Goal: Task Accomplishment & Management: Use online tool/utility

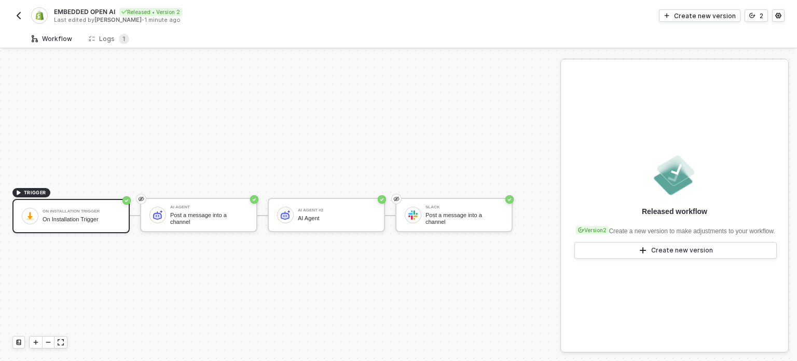
scroll to position [19, 0]
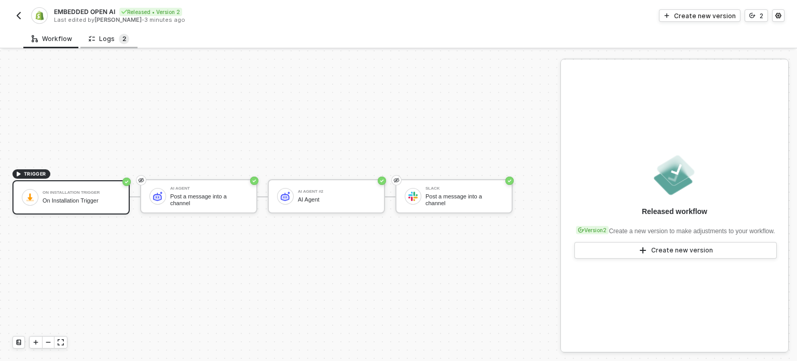
click at [119, 37] on sup "2" at bounding box center [124, 39] width 10 height 10
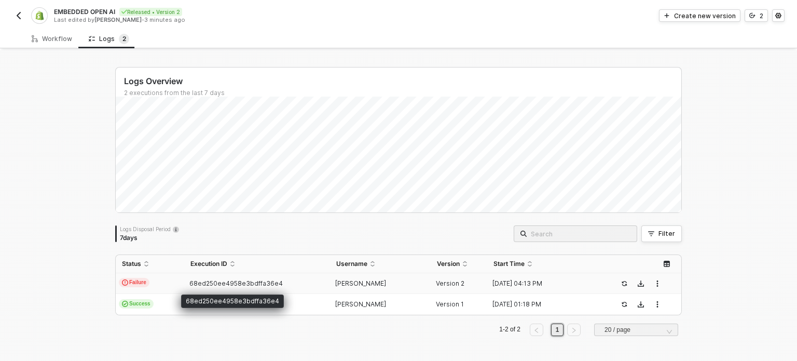
click at [244, 280] on span "68ed250ee4958e3bdffa36e4" at bounding box center [235, 283] width 93 height 8
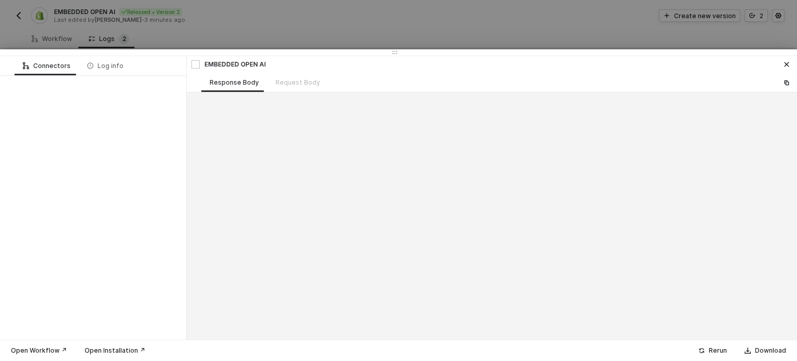
click at [166, 283] on div "Connectors Log info" at bounding box center [93, 197] width 187 height 283
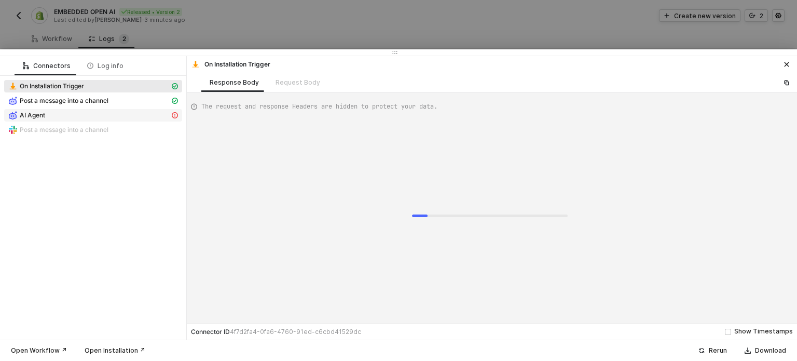
click at [61, 118] on div "AI Agent" at bounding box center [88, 115] width 161 height 9
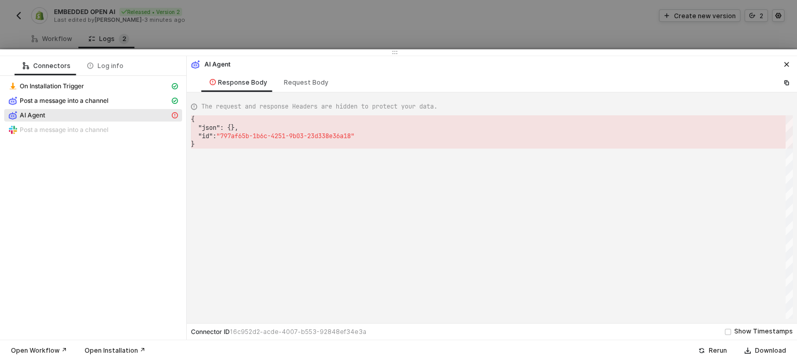
click at [28, 114] on span "AI Agent" at bounding box center [32, 115] width 25 height 8
click at [294, 87] on div "Request Body" at bounding box center [306, 82] width 61 height 19
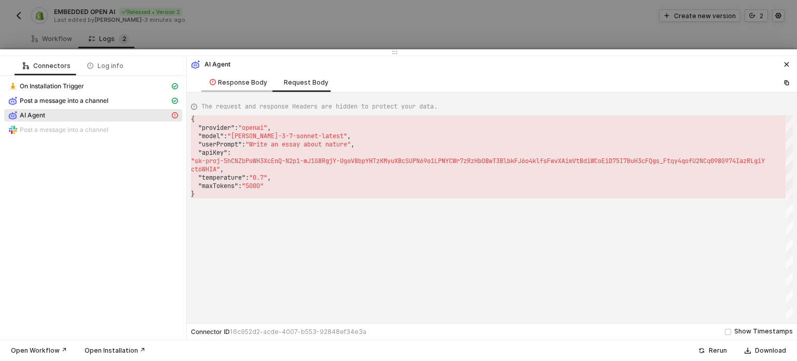
click at [229, 79] on div "Response Body" at bounding box center [239, 82] width 58 height 8
type textarea "{ "message": "AI Agent block failed: Error: 404 The model `claude-3-7-sonnet-la…"
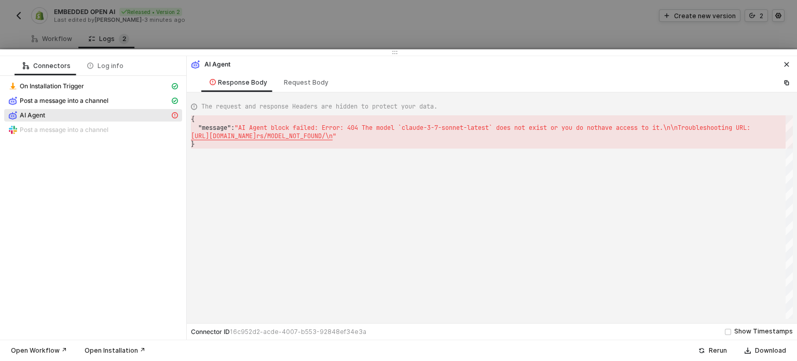
click at [788, 66] on icon "icon-close" at bounding box center [787, 64] width 5 height 5
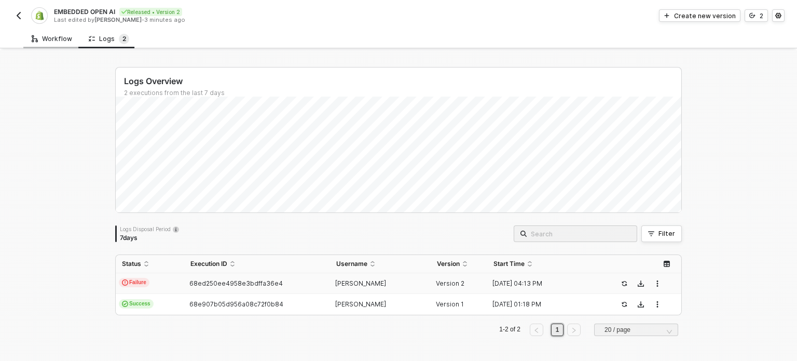
click at [29, 38] on div "Workflow" at bounding box center [51, 38] width 57 height 19
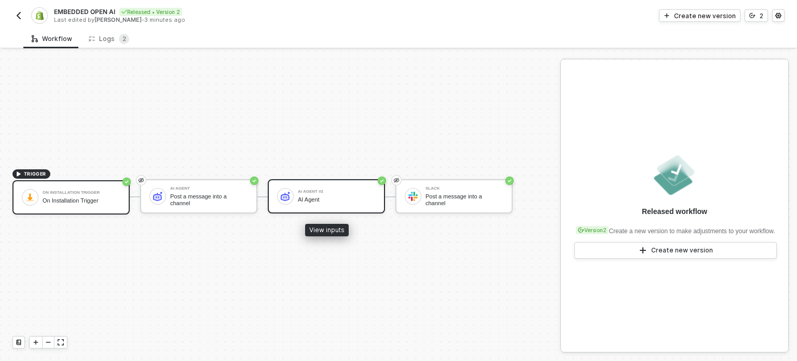
drag, startPoint x: 324, startPoint y: 198, endPoint x: 401, endPoint y: 116, distance: 112.4
click at [322, 199] on div "AI Agent" at bounding box center [337, 199] width 78 height 7
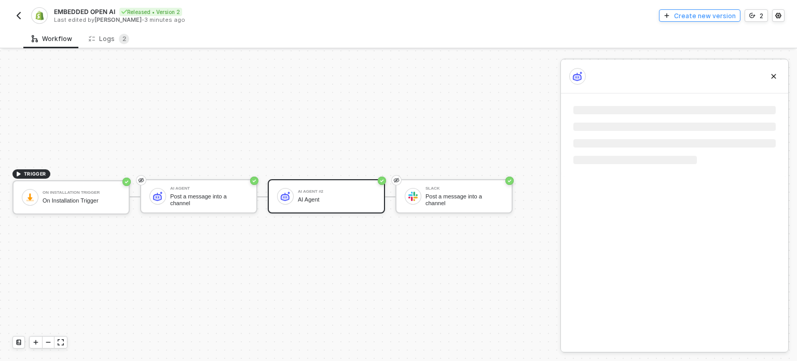
click at [687, 13] on div "Create new version" at bounding box center [705, 15] width 62 height 9
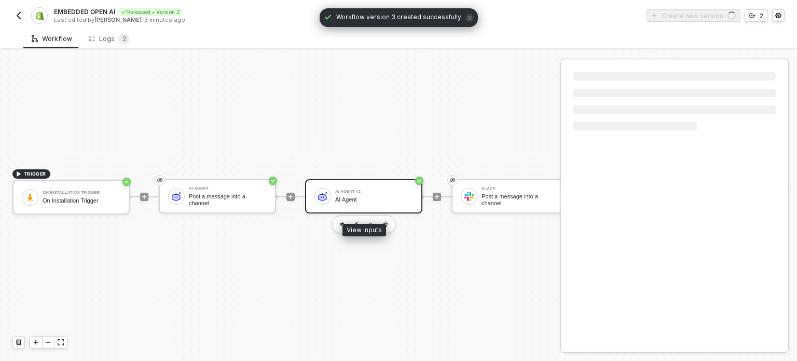
click at [384, 193] on div "AI Agent #2" at bounding box center [374, 191] width 78 height 4
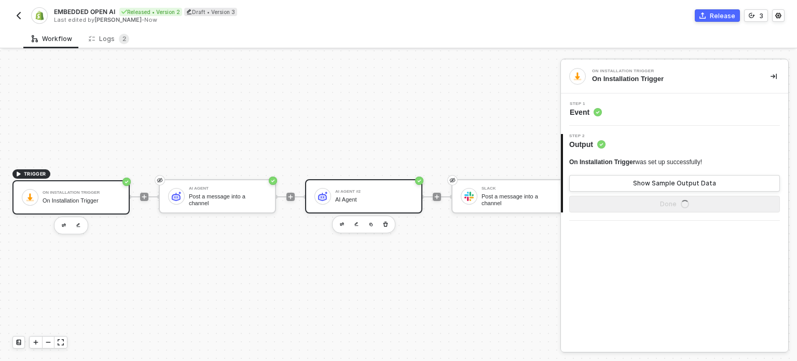
click at [399, 205] on div "AI Agent #2 AI Agent" at bounding box center [374, 196] width 78 height 20
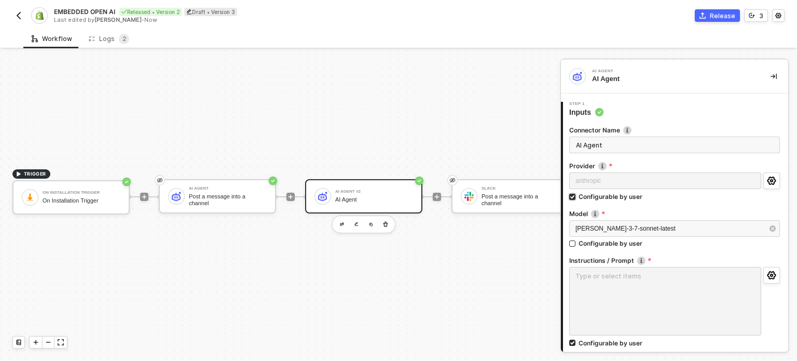
click at [613, 196] on div "Configurable by user" at bounding box center [611, 196] width 64 height 9
click at [577, 196] on input "Configurable by user" at bounding box center [572, 197] width 7 height 7
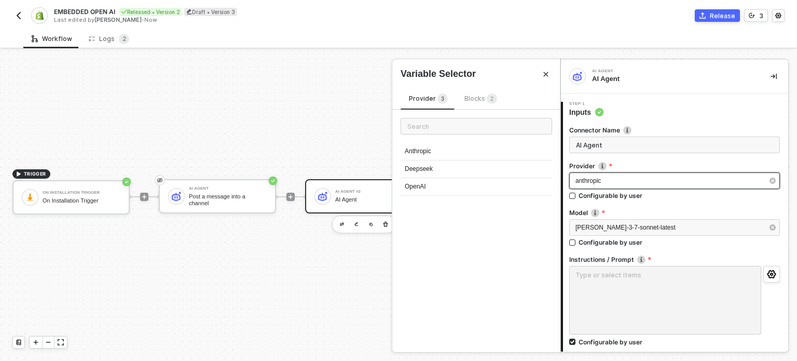
click at [613, 183] on div "anthropic" at bounding box center [670, 181] width 188 height 10
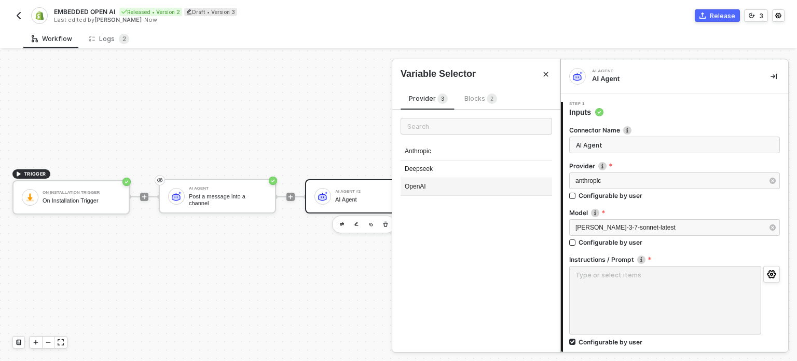
click at [456, 182] on div "OpenAI" at bounding box center [477, 187] width 152 height 18
click at [584, 226] on span "claude-3-7-sonnet-latest" at bounding box center [626, 227] width 100 height 7
click at [439, 153] on div "gpt-3.5-turbo" at bounding box center [477, 152] width 152 height 18
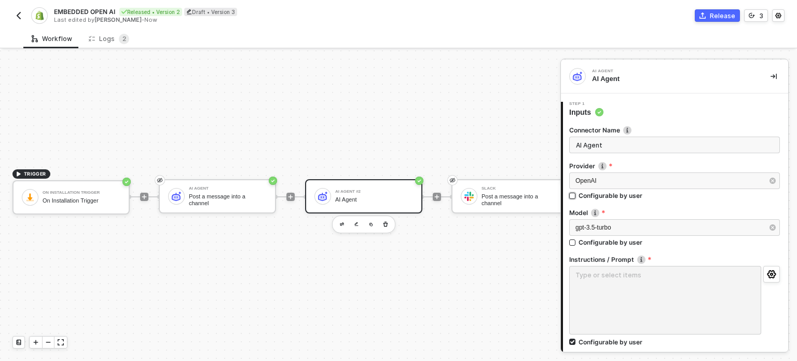
click at [592, 191] on div "Configurable by user" at bounding box center [611, 195] width 64 height 9
click at [577, 193] on input "Configurable by user" at bounding box center [572, 196] width 7 height 7
checkbox input "true"
click at [588, 242] on div "Configurable by user" at bounding box center [611, 243] width 64 height 9
click at [577, 242] on input "Configurable by user" at bounding box center [572, 243] width 7 height 7
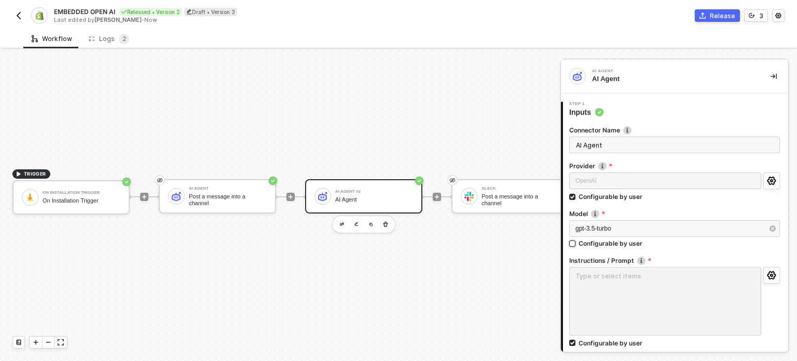
checkbox input "true"
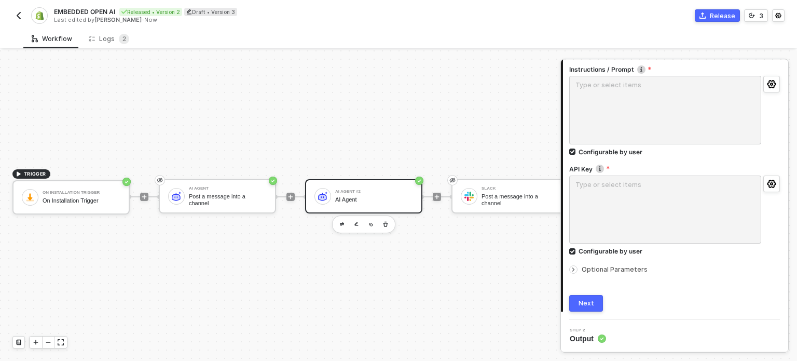
click at [581, 306] on div "Next" at bounding box center [587, 303] width 16 height 8
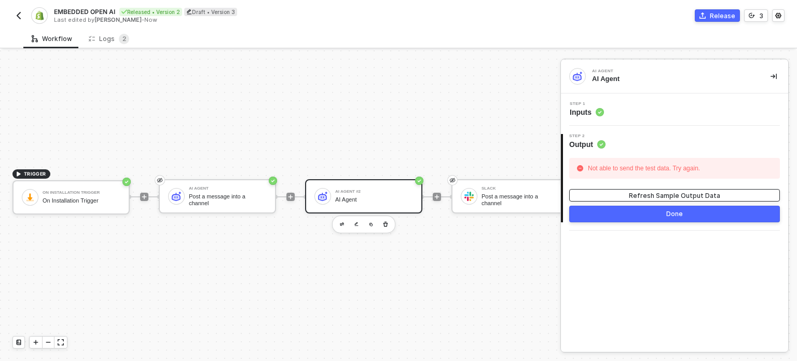
click at [691, 194] on div "Refresh Sample Output Data" at bounding box center [674, 195] width 91 height 9
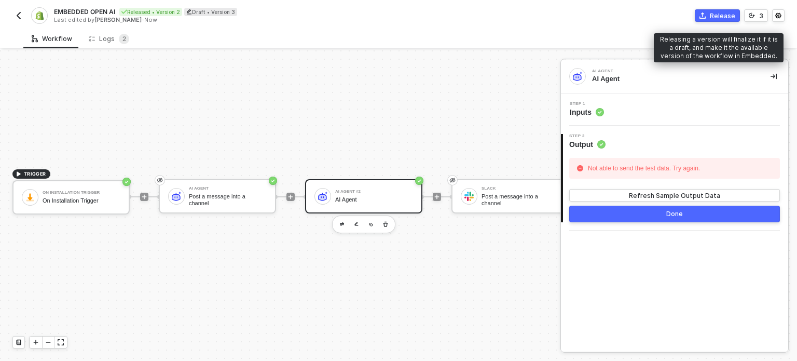
click at [702, 20] on button "Release" at bounding box center [717, 15] width 45 height 12
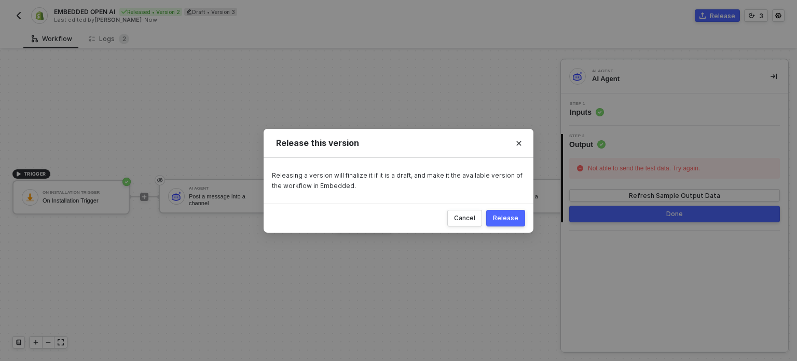
click at [506, 216] on div "Release" at bounding box center [505, 218] width 25 height 8
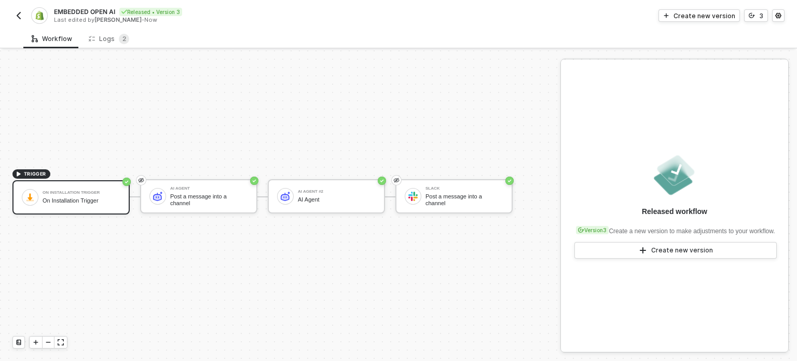
click at [17, 16] on img "button" at bounding box center [19, 15] width 8 height 8
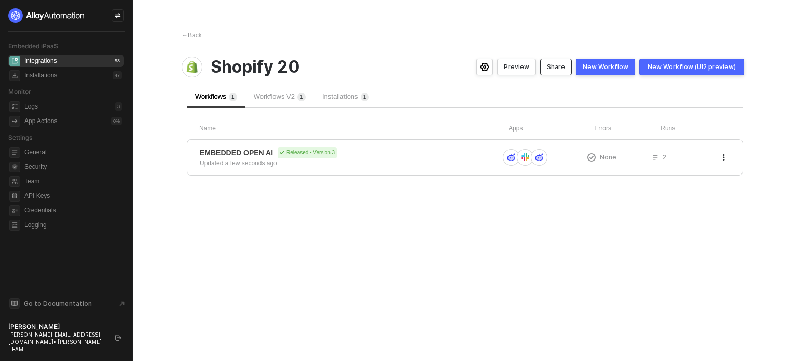
click at [556, 63] on div "Share" at bounding box center [556, 67] width 18 height 8
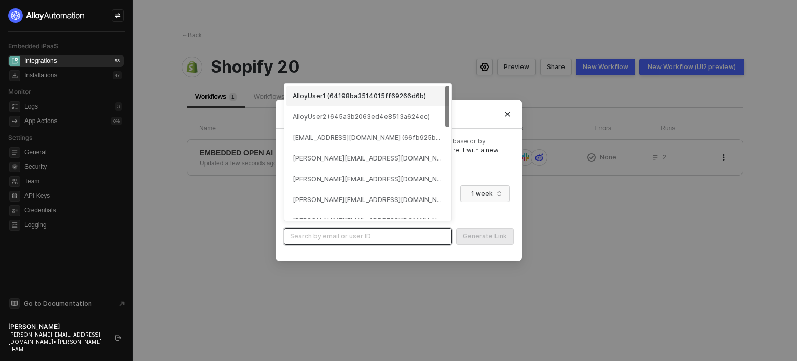
click at [355, 231] on input "search" at bounding box center [368, 236] width 156 height 16
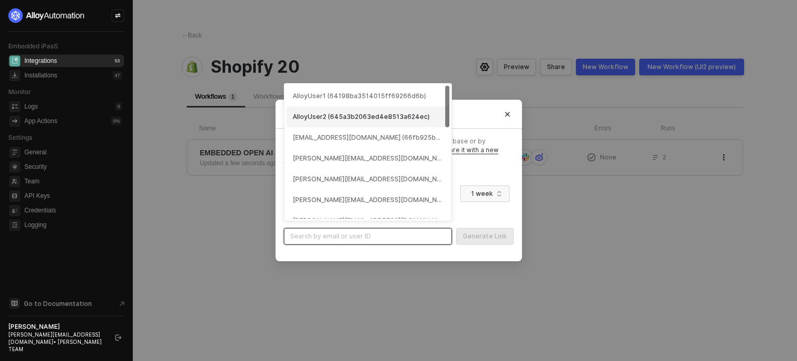
click at [375, 110] on div "AlloyUser2 (645a3b2063ed4e8513a624ec)" at bounding box center [368, 116] width 163 height 21
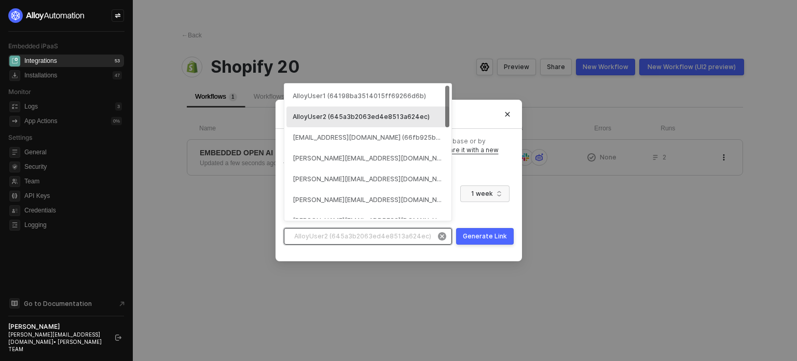
click at [387, 234] on span "AlloyUser2 (645a3b2063ed4e8513a624ec)" at bounding box center [370, 236] width 152 height 16
click at [403, 91] on div "AlloyUser1 (64198ba3514015ff69266d6b)" at bounding box center [368, 96] width 163 height 21
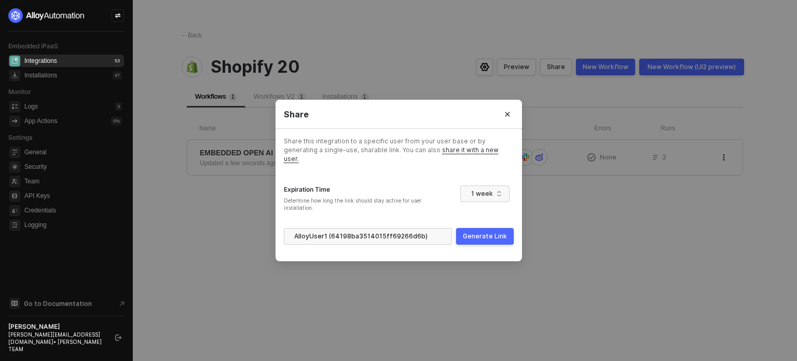
drag, startPoint x: 494, startPoint y: 235, endPoint x: 527, endPoint y: 230, distance: 33.1
click at [494, 234] on div "Generate Link" at bounding box center [485, 236] width 44 height 8
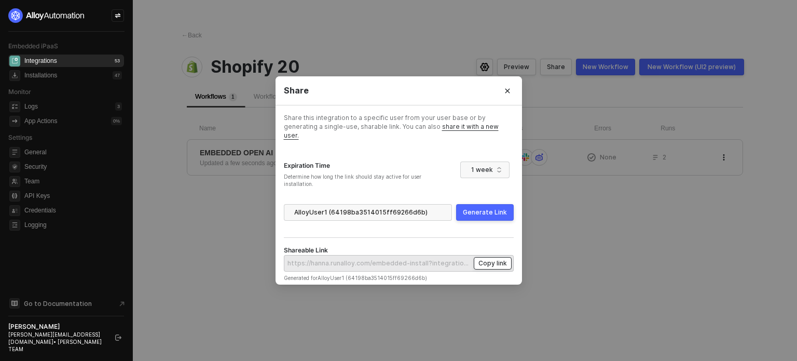
drag, startPoint x: 497, startPoint y: 257, endPoint x: 508, endPoint y: 197, distance: 61.3
click at [497, 259] on div "Copy link" at bounding box center [493, 263] width 29 height 9
click at [500, 93] on button "Close" at bounding box center [507, 91] width 17 height 17
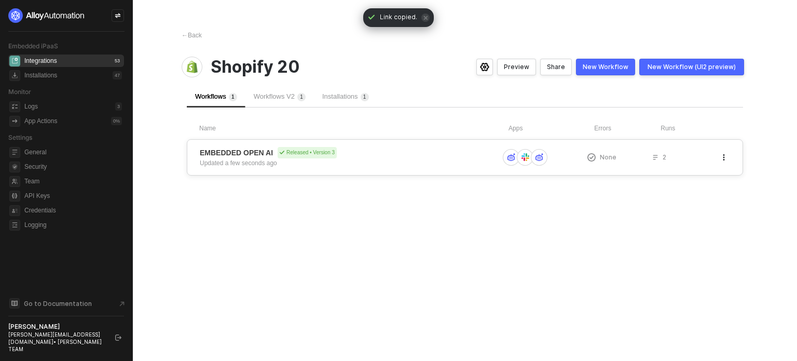
click at [303, 164] on div "EMBEDDED OPEN AI Released • Version 3 Updated a few seconds ago" at bounding box center [349, 157] width 299 height 21
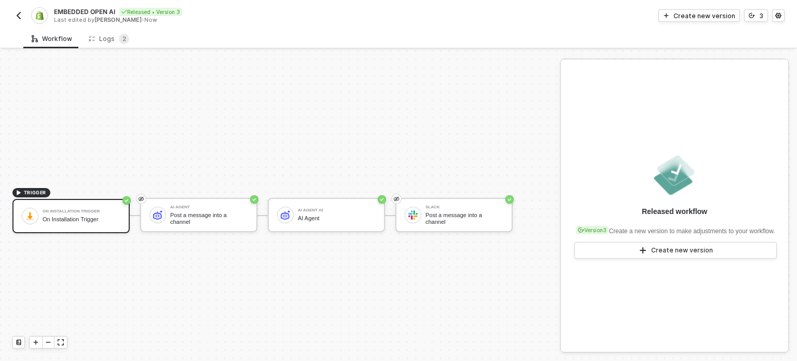
scroll to position [19, 0]
